Goal: Information Seeking & Learning: Check status

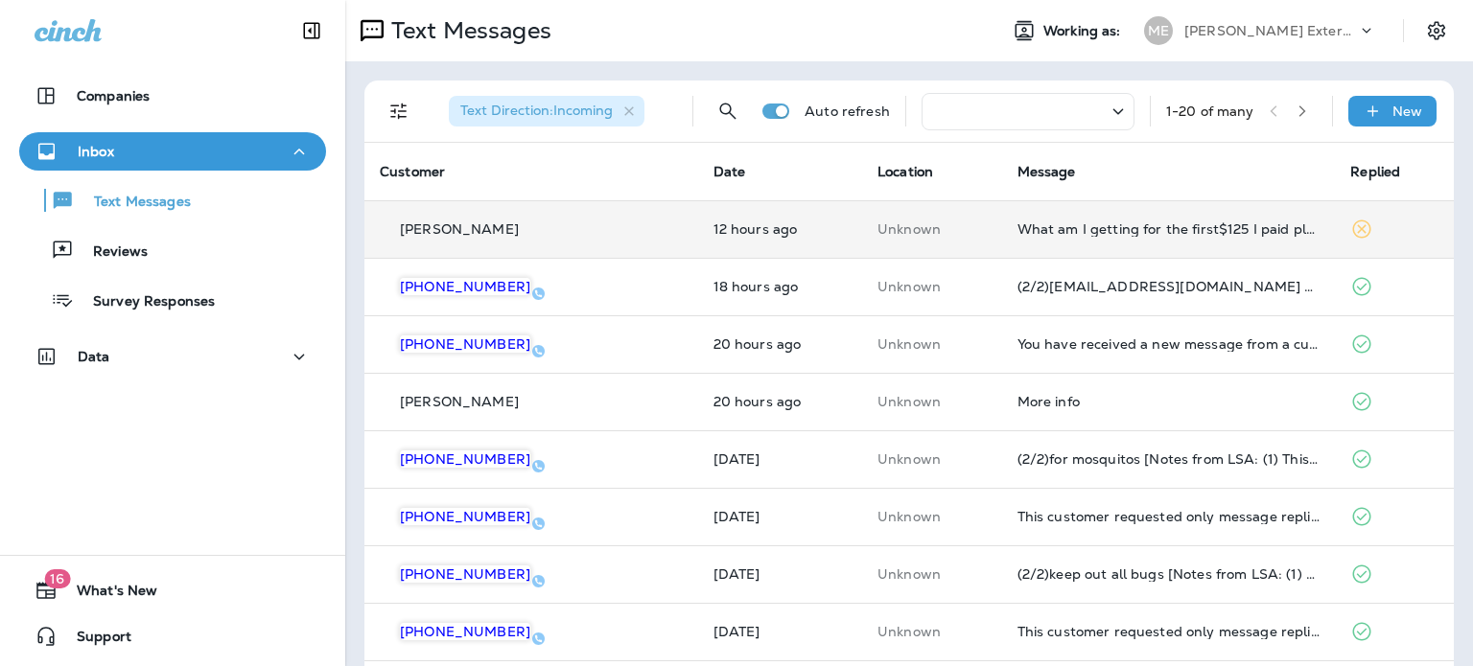
click at [798, 215] on td "12 hours ago" at bounding box center [780, 229] width 164 height 58
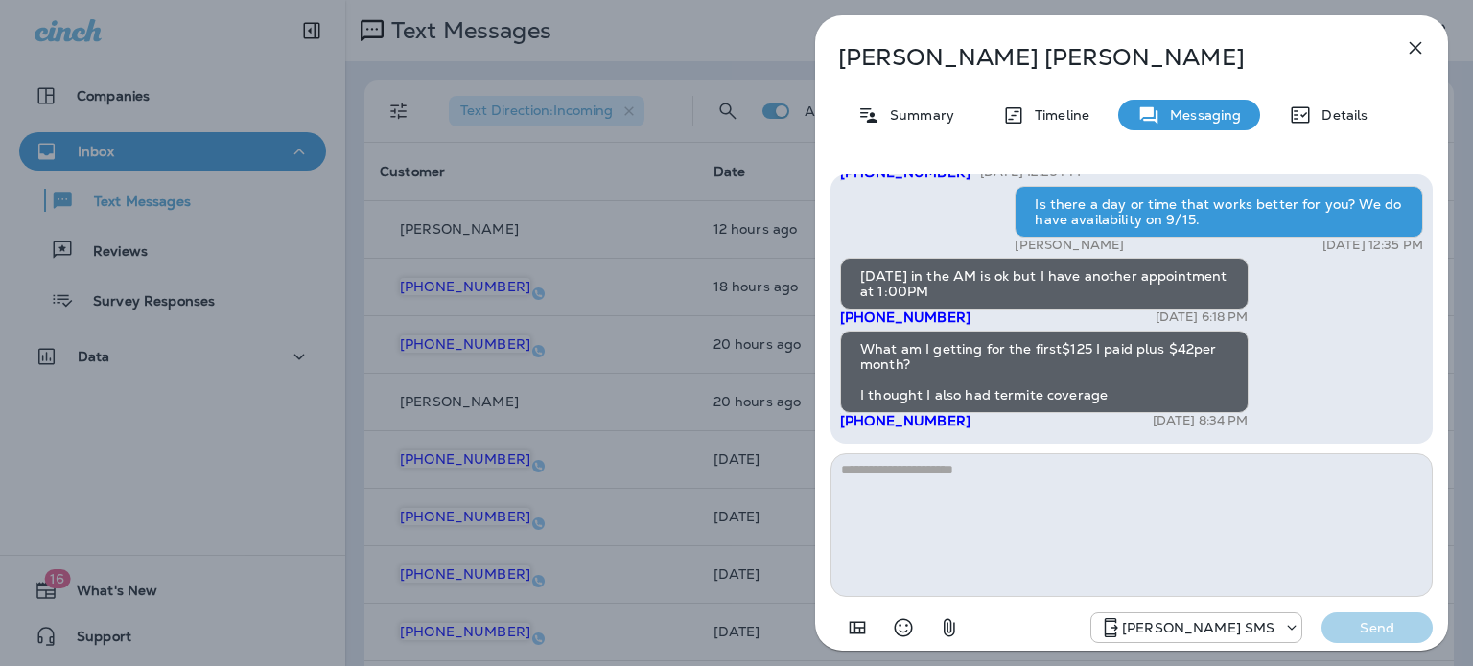
click at [1427, 44] on button "button" at bounding box center [1415, 48] width 38 height 38
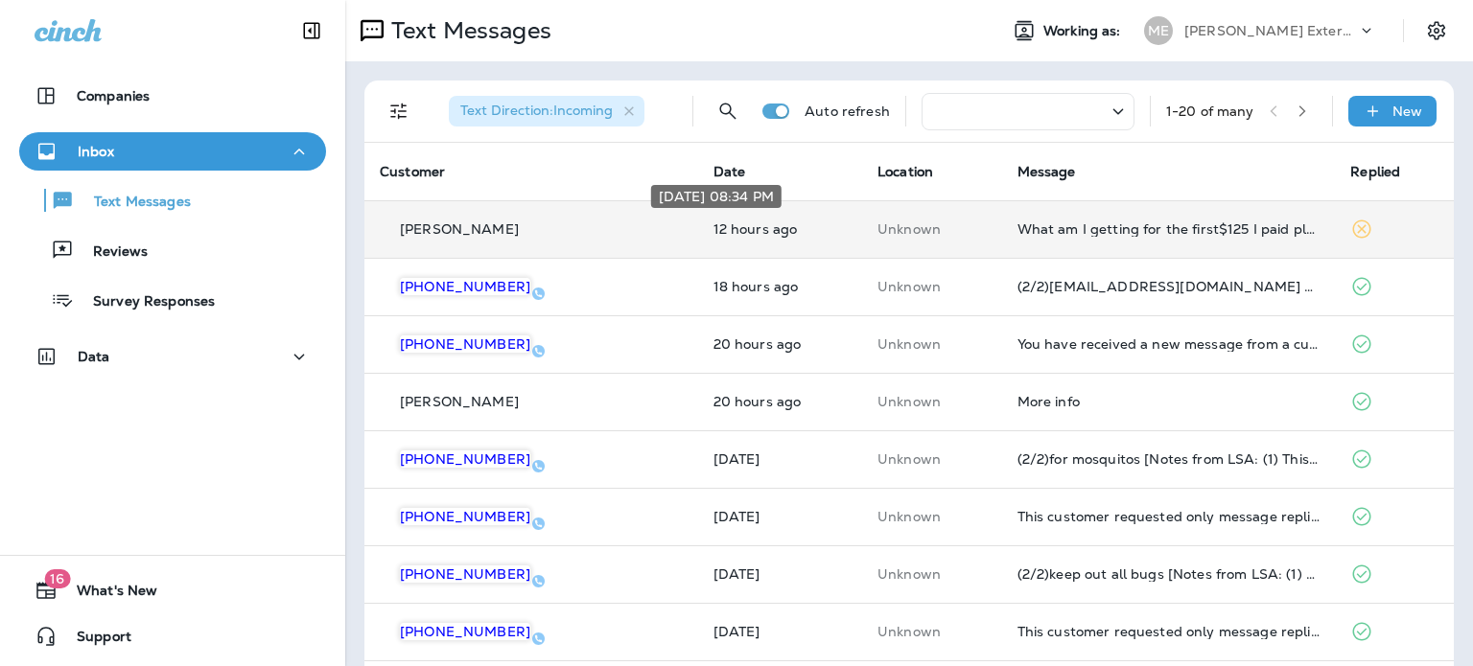
click at [768, 221] on p "12 hours ago" at bounding box center [779, 228] width 133 height 15
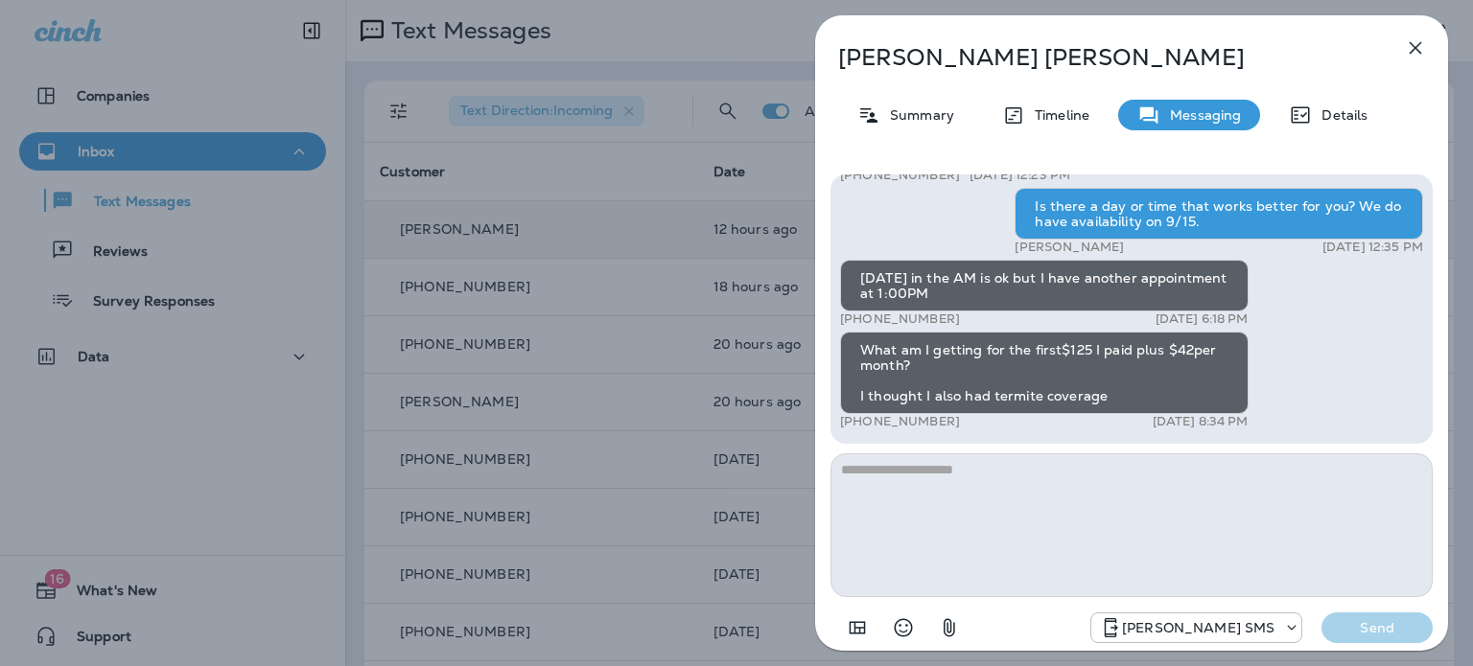
click at [1409, 59] on button "button" at bounding box center [1415, 48] width 38 height 38
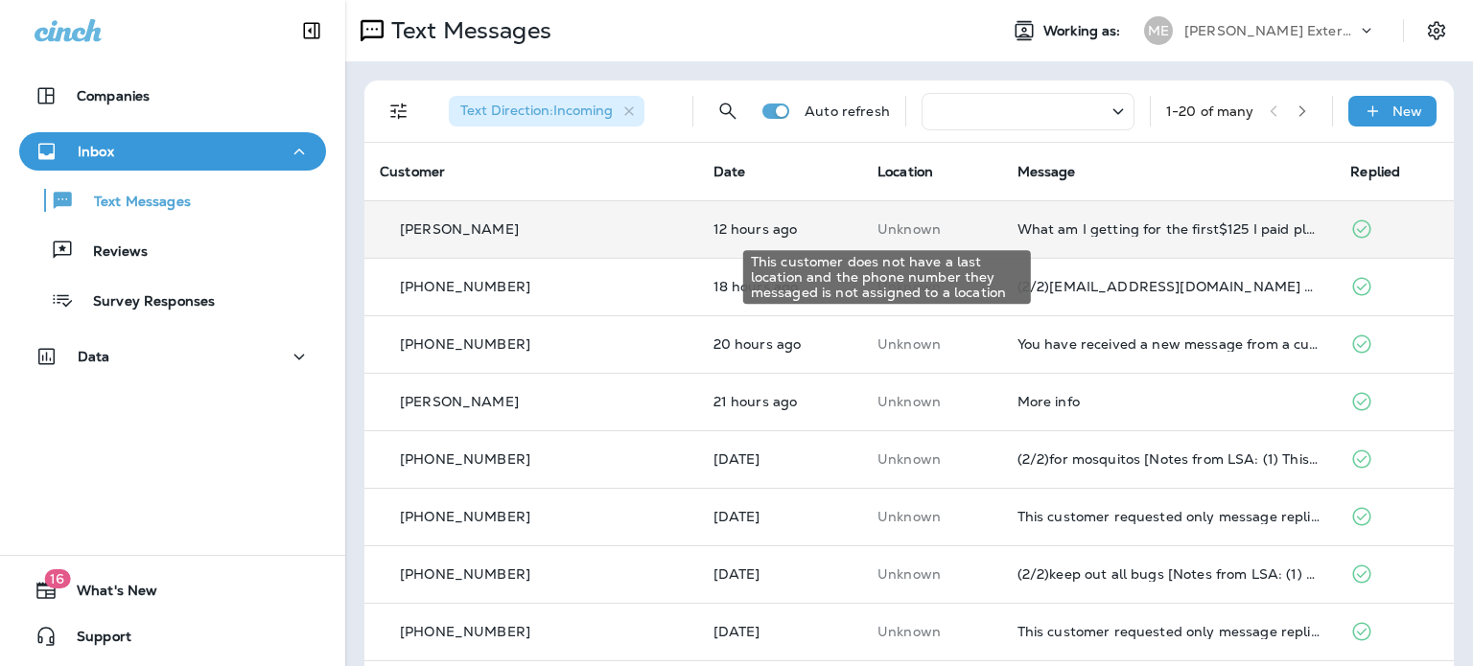
click at [917, 231] on p "Unknown" at bounding box center [931, 228] width 109 height 15
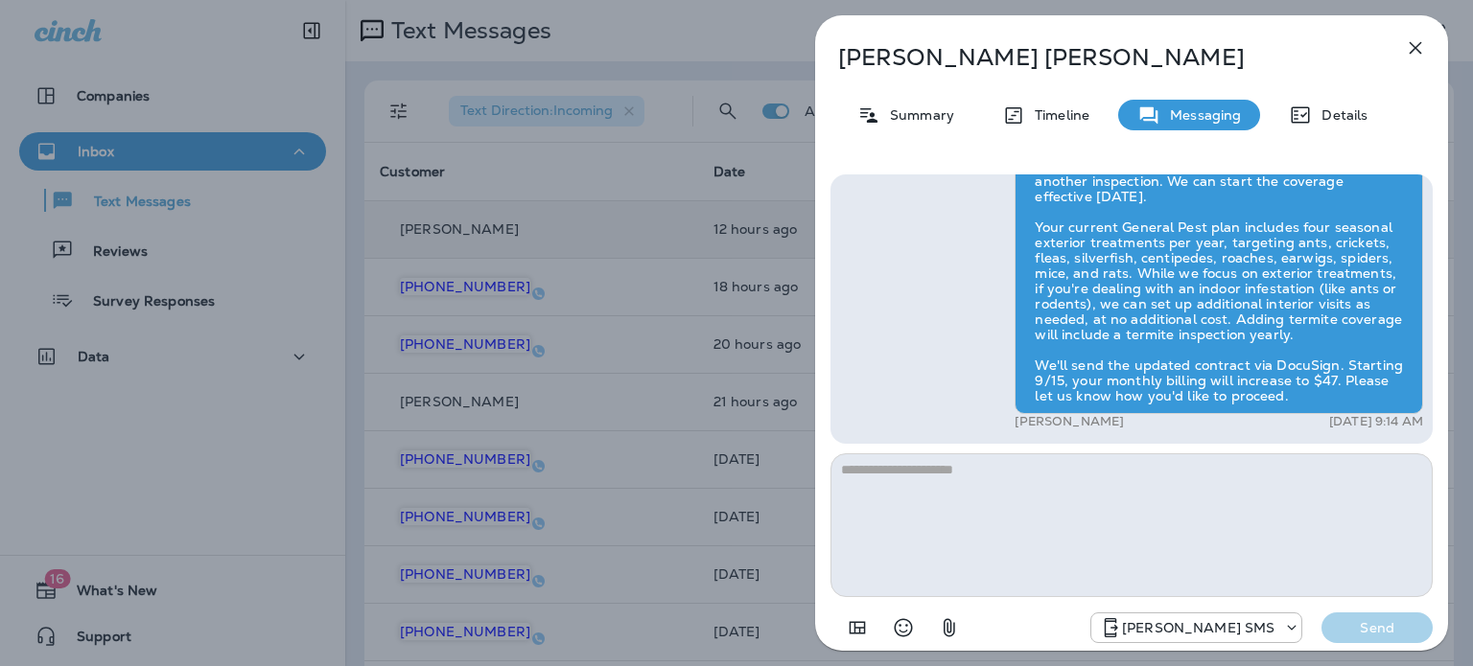
click at [1411, 53] on icon "button" at bounding box center [1415, 48] width 12 height 12
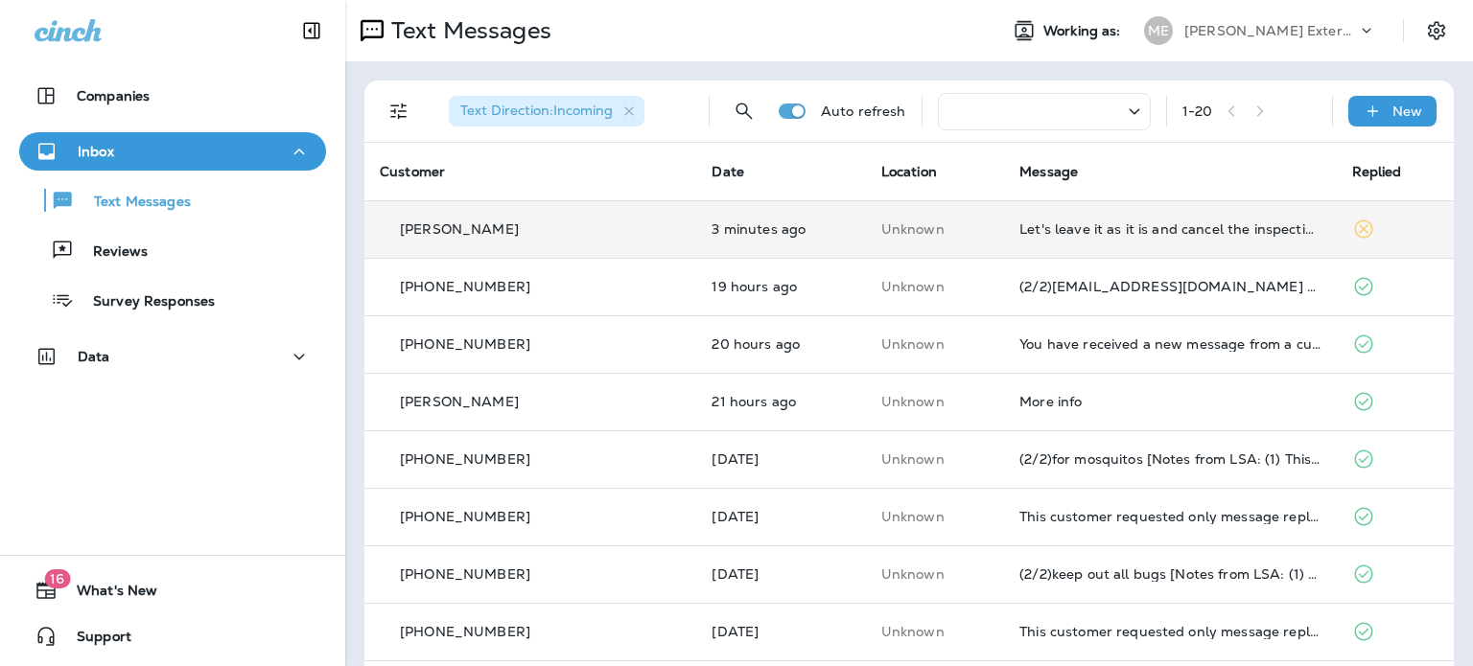
click at [739, 214] on td "3 minutes ago" at bounding box center [780, 229] width 169 height 58
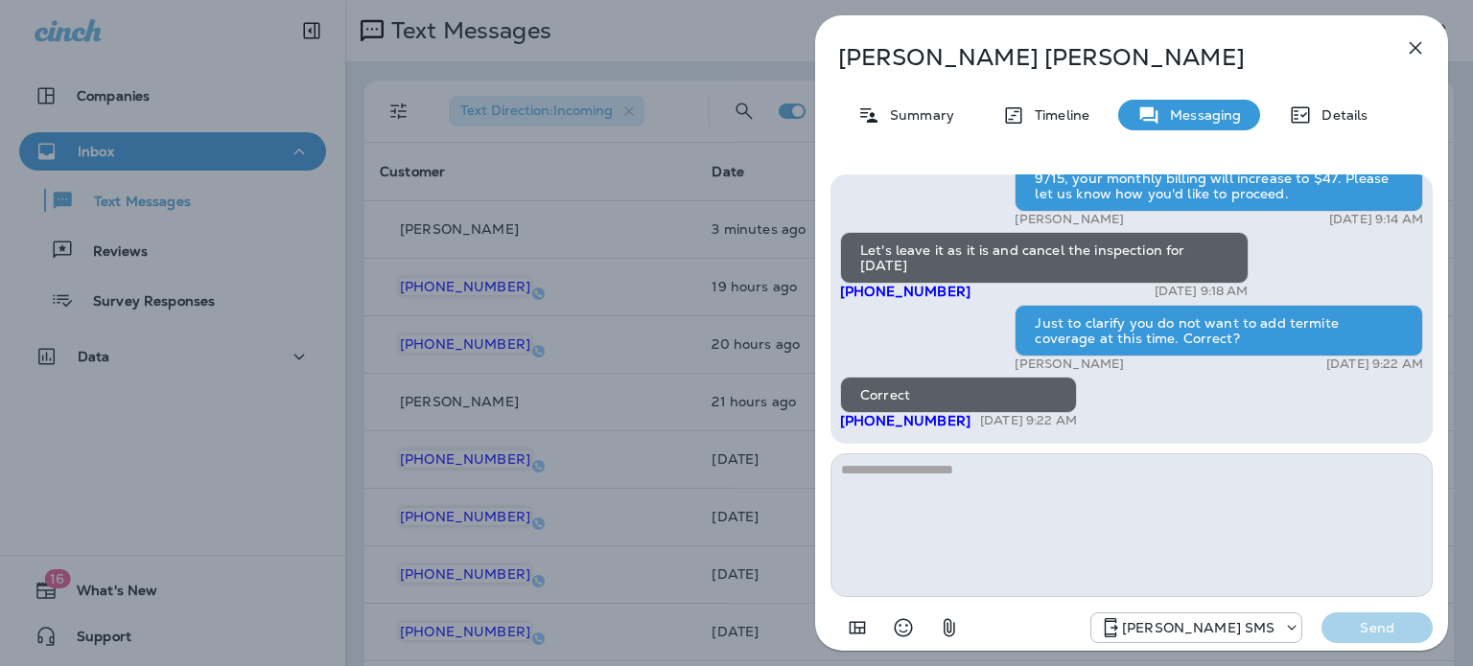
click at [1408, 42] on icon "button" at bounding box center [1415, 47] width 23 height 23
